Goal: Transaction & Acquisition: Purchase product/service

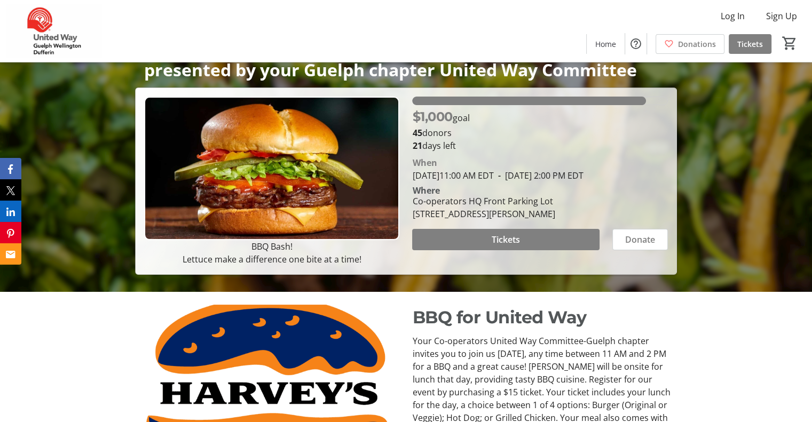
scroll to position [151, 0]
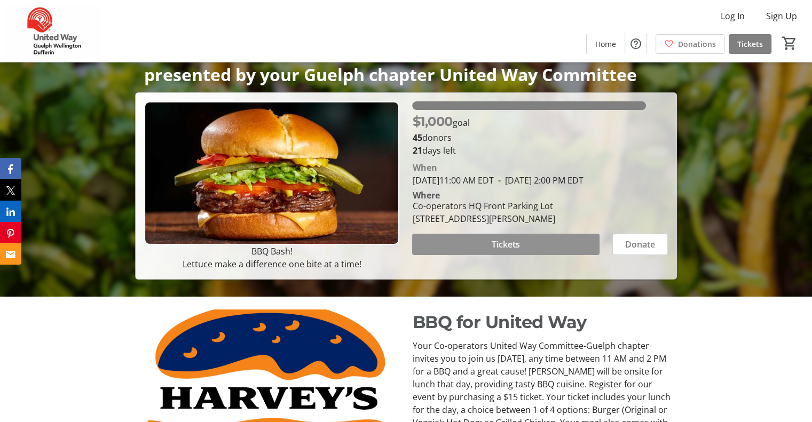
click at [502, 251] on span "Tickets" at bounding box center [505, 244] width 28 height 13
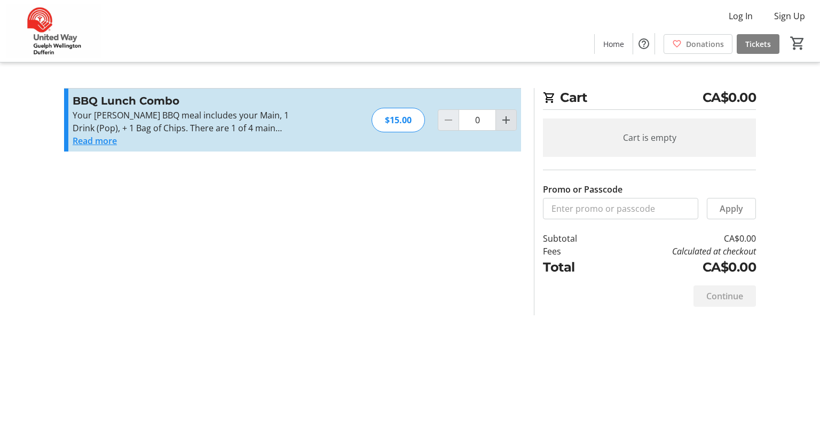
click at [505, 122] on mat-icon "Increment by one" at bounding box center [505, 120] width 13 height 13
type input "1"
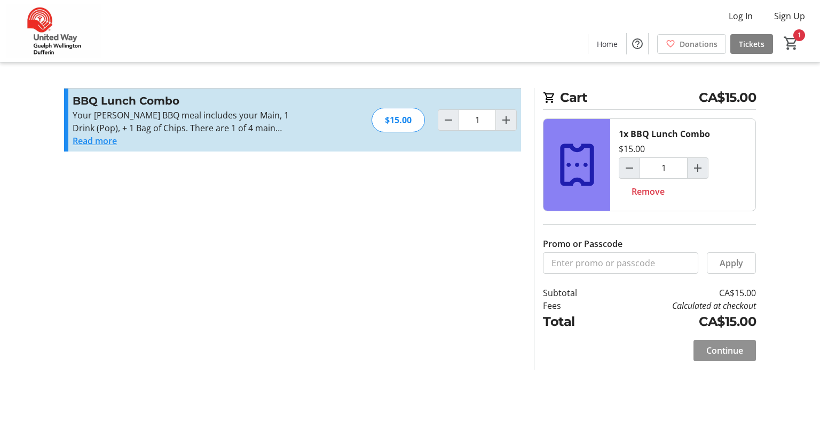
click at [728, 345] on span "Continue" at bounding box center [724, 350] width 37 height 13
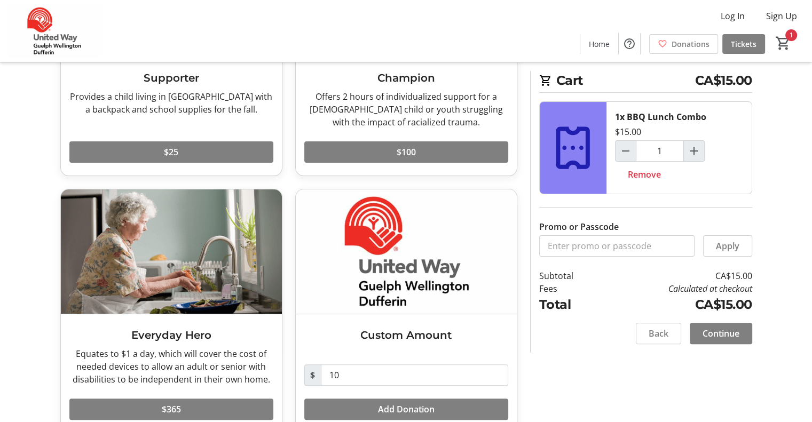
scroll to position [211, 0]
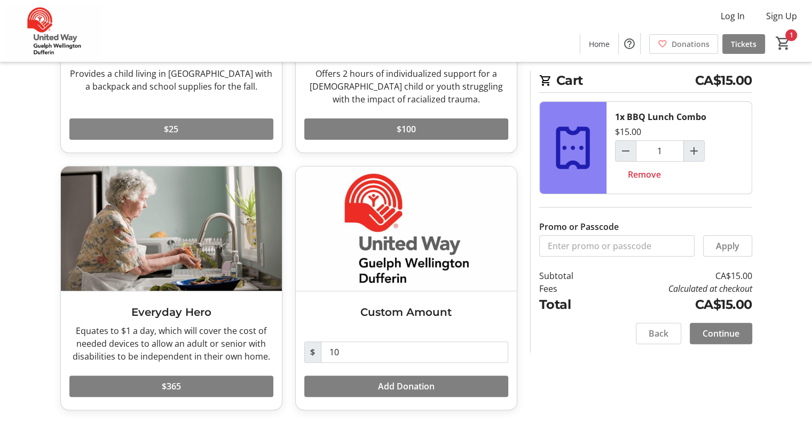
drag, startPoint x: 161, startPoint y: 125, endPoint x: 156, endPoint y: 138, distance: 13.2
click at [156, 138] on span at bounding box center [171, 129] width 204 height 26
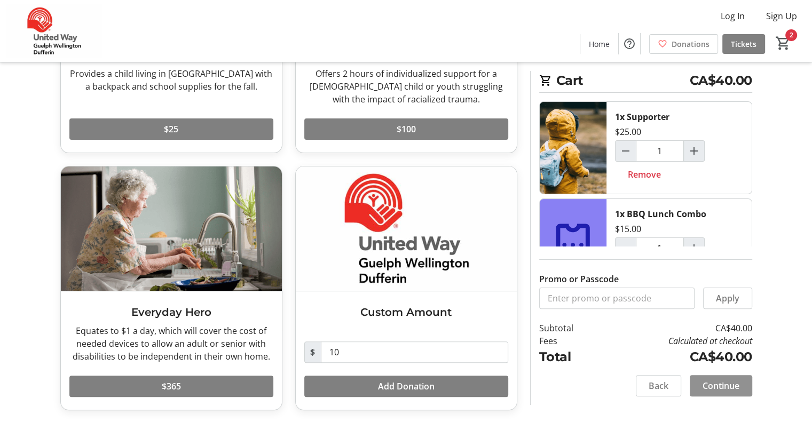
click at [721, 392] on span "Continue" at bounding box center [720, 385] width 37 height 13
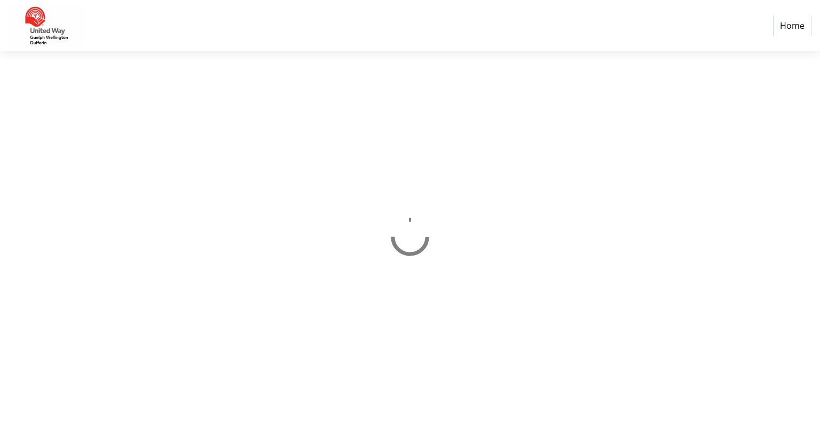
select select "CA"
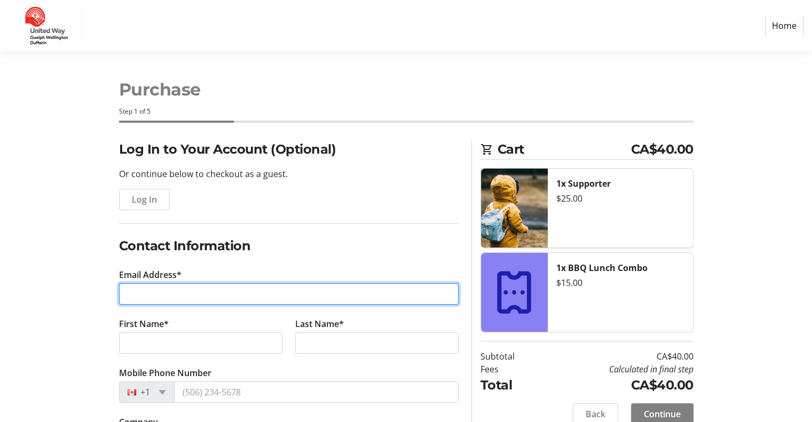
click at [183, 291] on input "Email Address*" at bounding box center [288, 293] width 339 height 21
type input "[PERSON_NAME][EMAIL_ADDRESS][DOMAIN_NAME]"
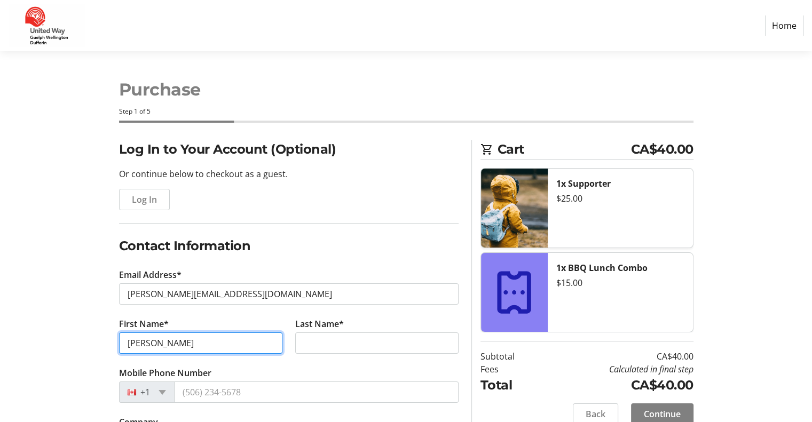
type input "[PERSON_NAME]"
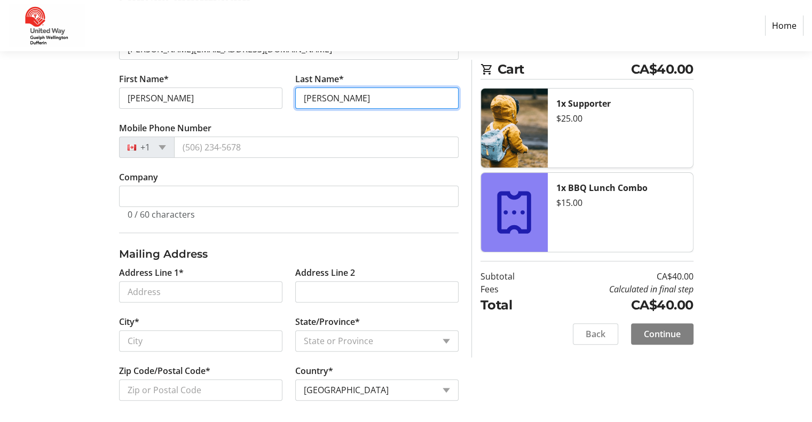
scroll to position [245, 0]
type input "[PERSON_NAME]"
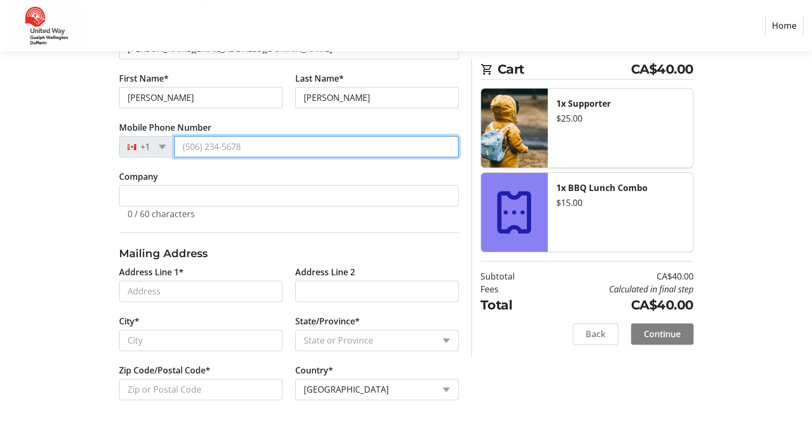
click at [214, 145] on input "Mobile Phone Number" at bounding box center [316, 146] width 284 height 21
type input "[PHONE_NUMBER]"
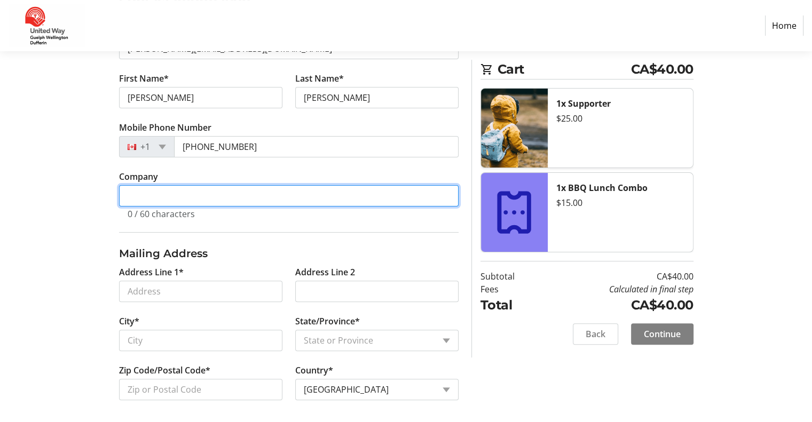
click at [186, 200] on input "Company" at bounding box center [288, 195] width 339 height 21
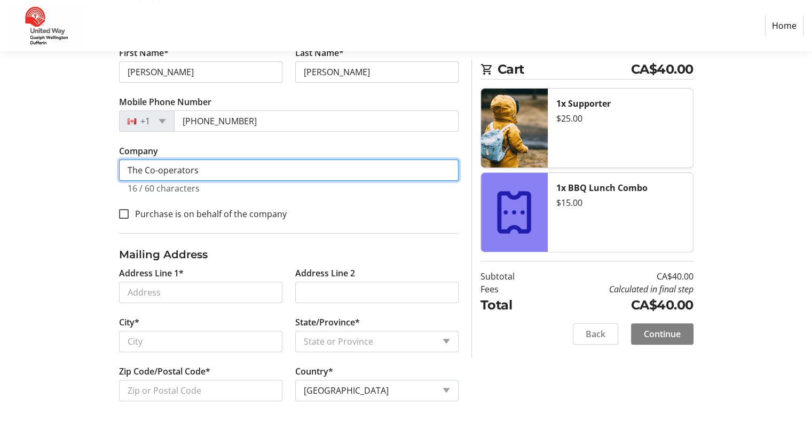
type input "The Co-operators"
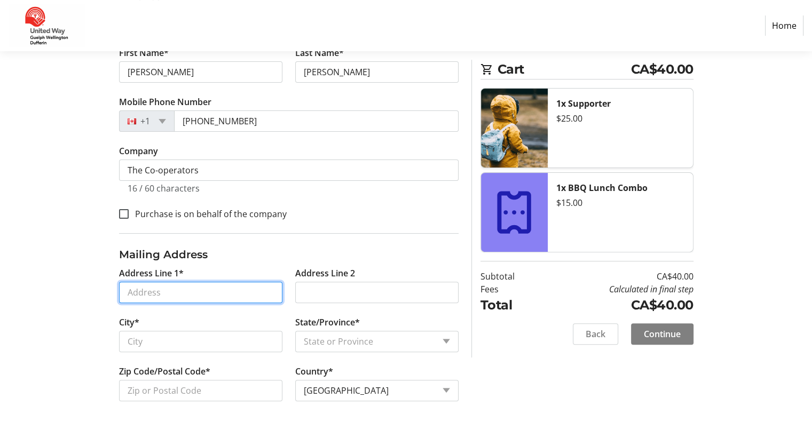
click at [180, 288] on input "Address Line 1*" at bounding box center [200, 292] width 163 height 21
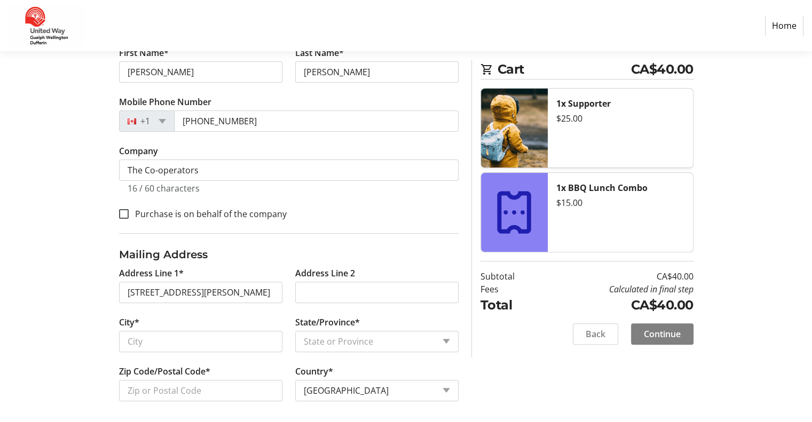
type input "[STREET_ADDRESS]"
type input "[PERSON_NAME]"
select select "ON"
type input "N0E 1N0"
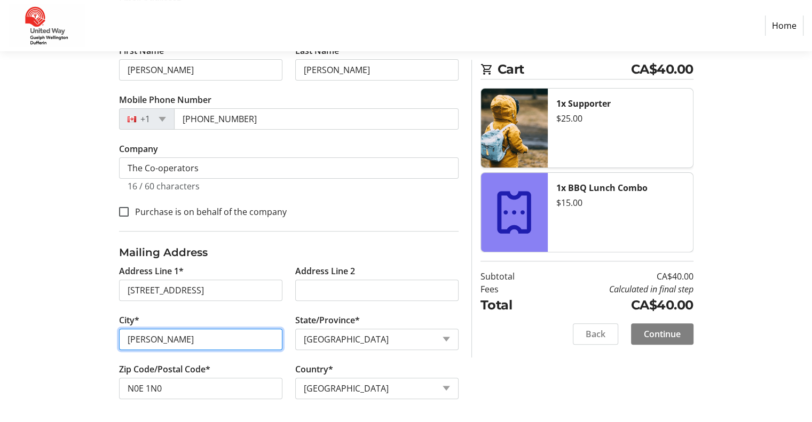
drag, startPoint x: 164, startPoint y: 336, endPoint x: 60, endPoint y: 337, distance: 104.6
click at [60, 337] on div "Log In to Your Account (Optional) Or continue below to checkout as a guest. Log…" at bounding box center [406, 146] width 704 height 558
type input "St. [PERSON_NAME]"
click at [662, 336] on span "Continue" at bounding box center [661, 334] width 37 height 13
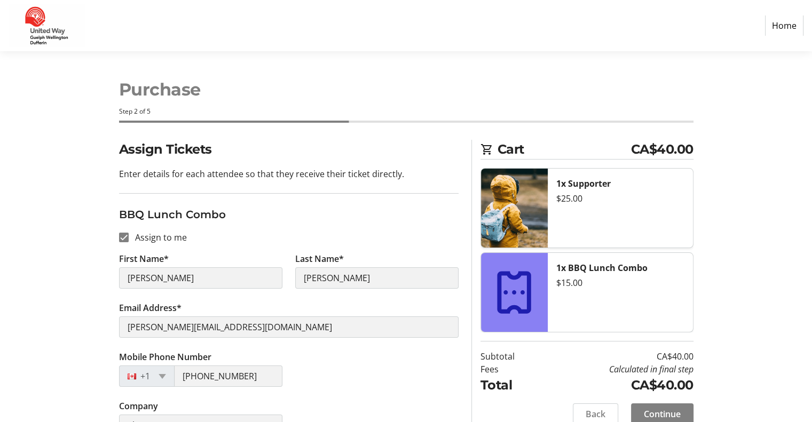
scroll to position [75, 0]
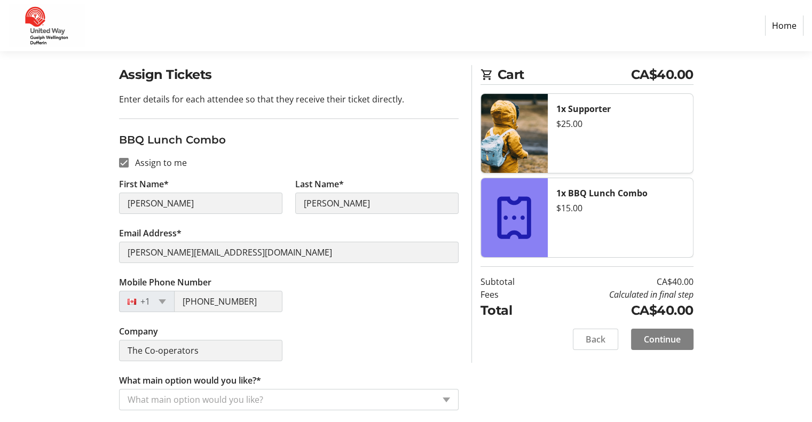
click at [340, 408] on div "What main option would you like?" at bounding box center [277, 399] width 314 height 20
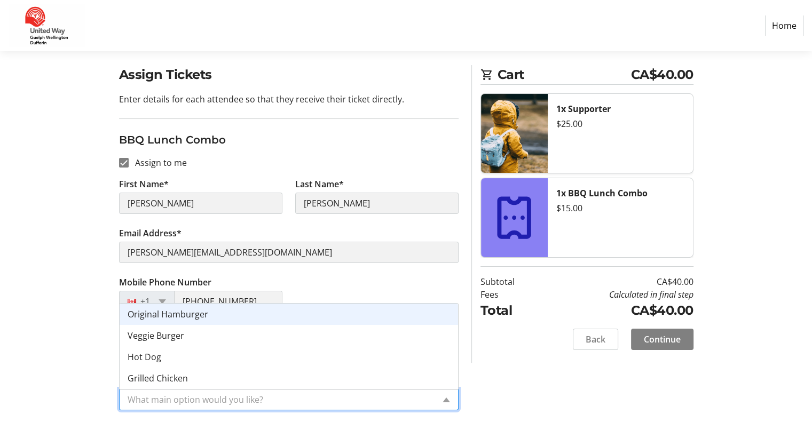
click at [182, 313] on span "Original Hamburger" at bounding box center [168, 314] width 81 height 12
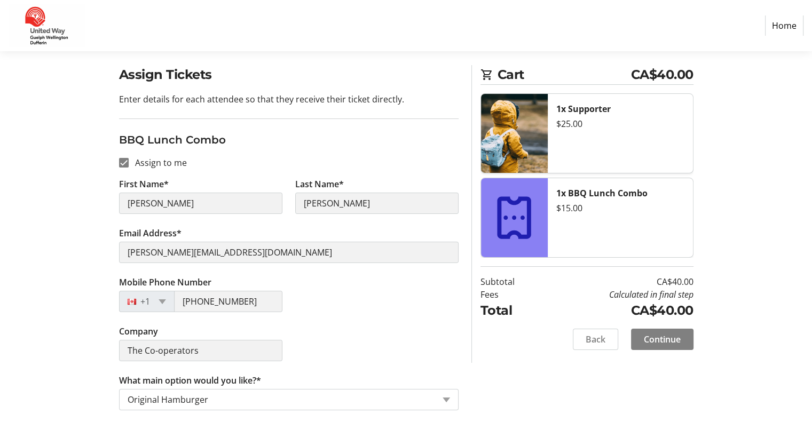
click at [418, 343] on div "Company The Co-operators" at bounding box center [289, 349] width 352 height 49
click at [667, 341] on span "Continue" at bounding box center [661, 339] width 37 height 13
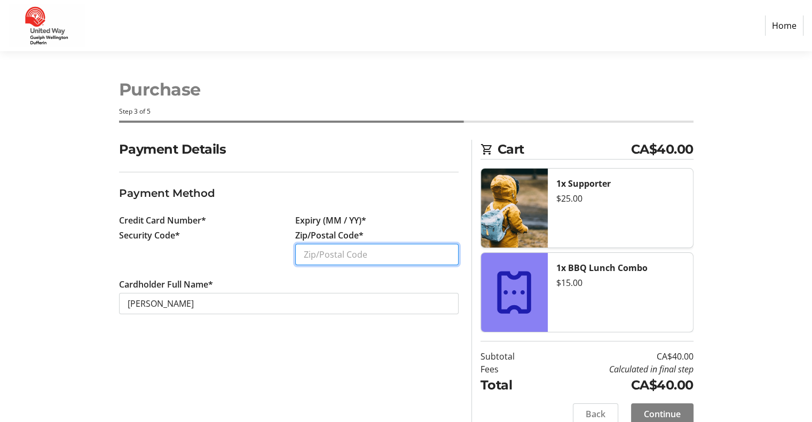
click at [329, 254] on input "Zip/Postal Code*" at bounding box center [376, 254] width 163 height 21
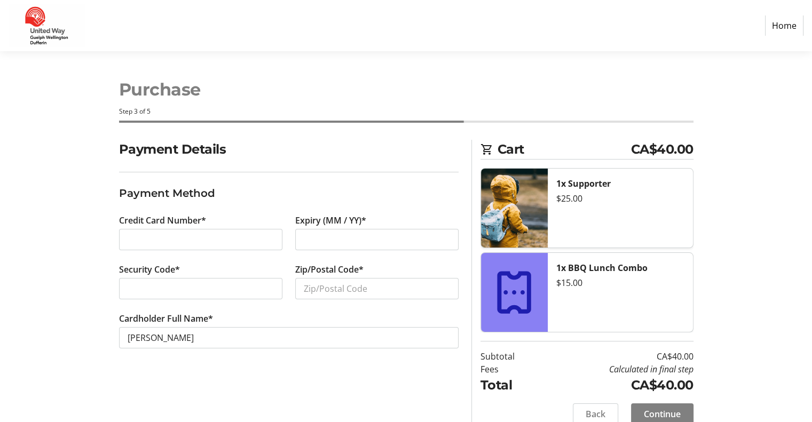
click at [181, 229] on div at bounding box center [200, 239] width 163 height 21
click at [387, 231] on div at bounding box center [376, 239] width 163 height 21
click at [352, 285] on input "Zip/Postal Code*" at bounding box center [376, 288] width 163 height 21
type input "n"
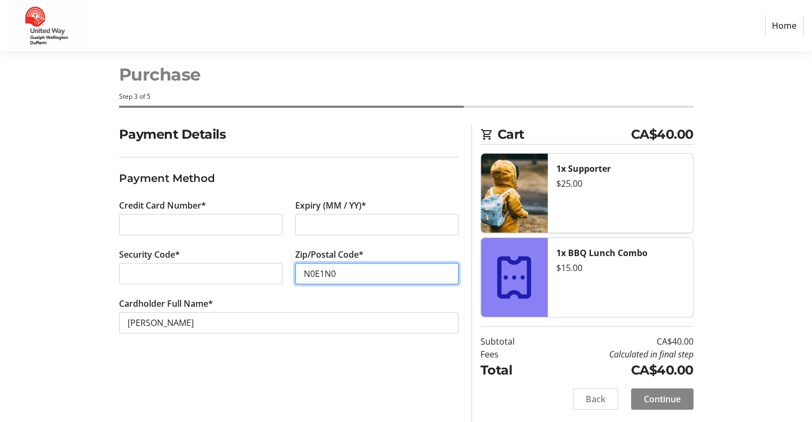
type input "N0E1N0"
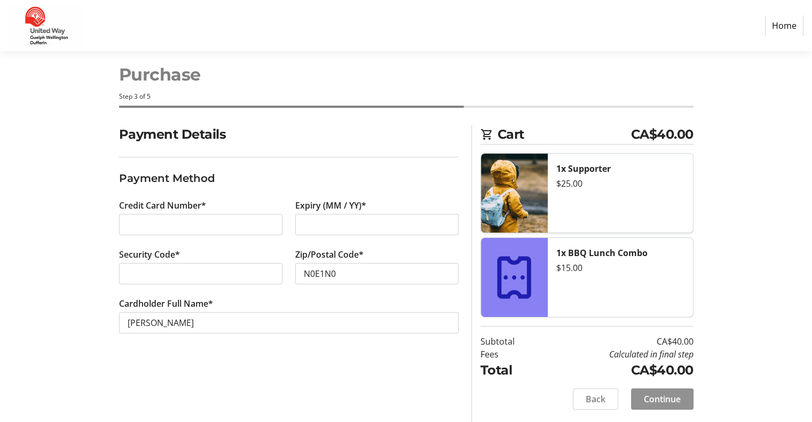
click at [663, 396] on span "Continue" at bounding box center [661, 399] width 37 height 13
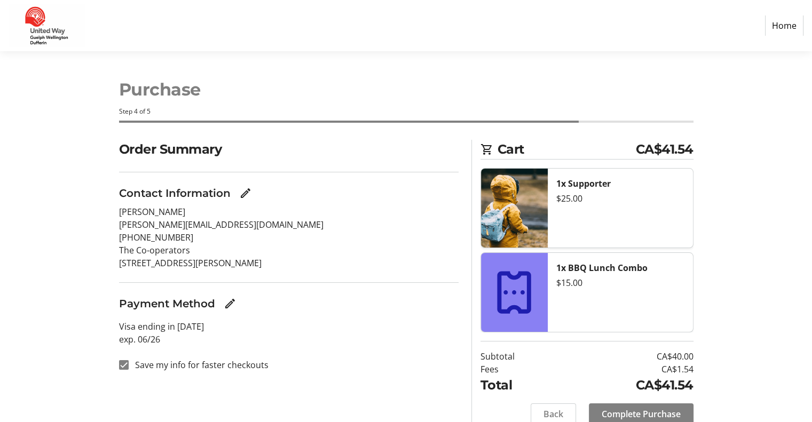
scroll to position [43, 0]
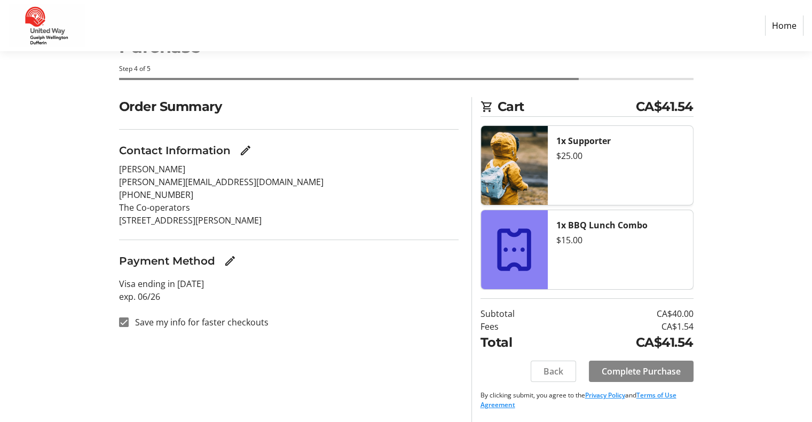
click at [654, 371] on span "Complete Purchase" at bounding box center [640, 371] width 79 height 13
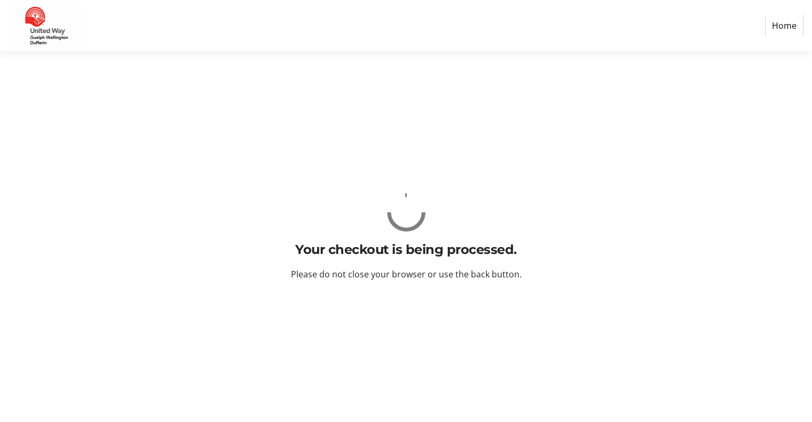
scroll to position [0, 0]
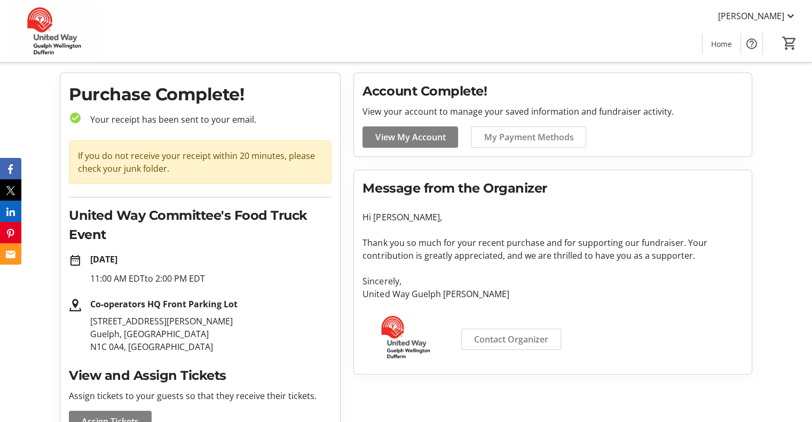
scroll to position [170, 0]
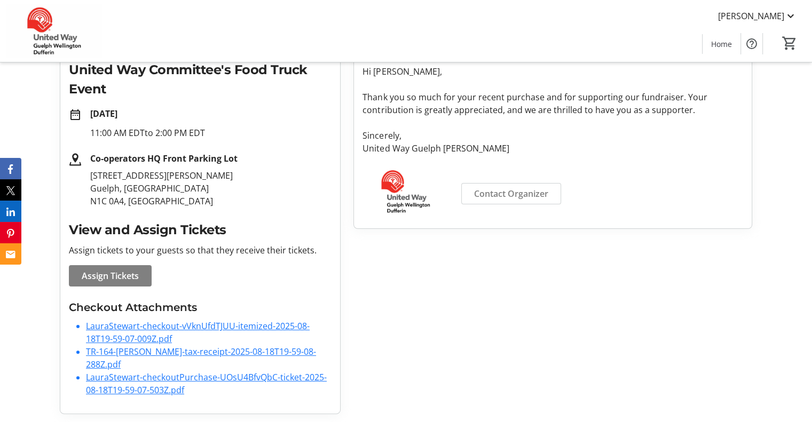
click at [142, 327] on link "LauraStewart-checkout-vVknUfdTJUU-itemized-2025-08-18T19-59-07-009Z.pdf" at bounding box center [198, 332] width 224 height 25
click at [160, 325] on link "LauraStewart-checkout-vVknUfdTJUU-itemized-2025-08-18T19-59-07-009Z.pdf" at bounding box center [198, 332] width 224 height 25
